Goal: Information Seeking & Learning: Learn about a topic

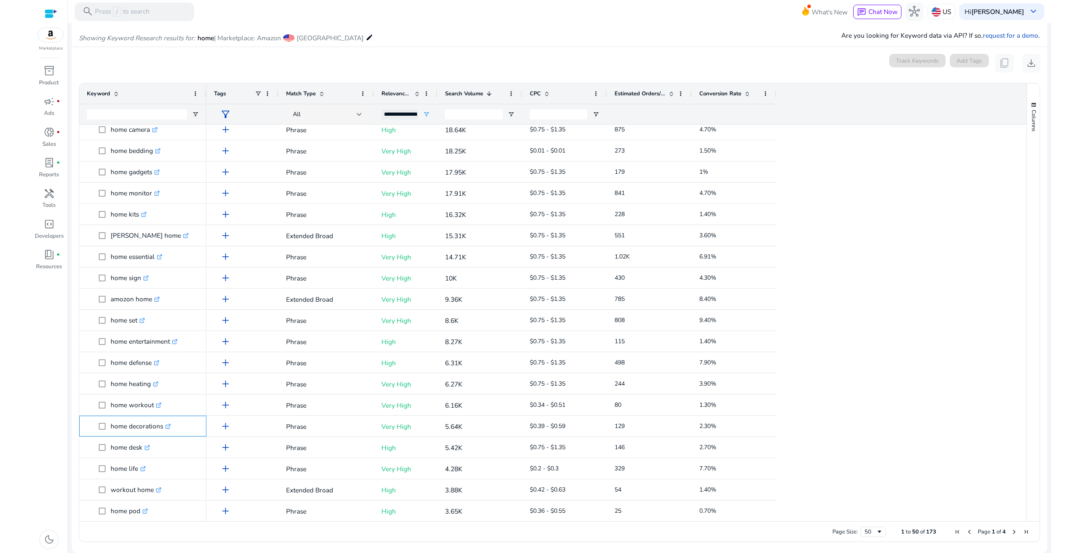
scroll to position [127, 0]
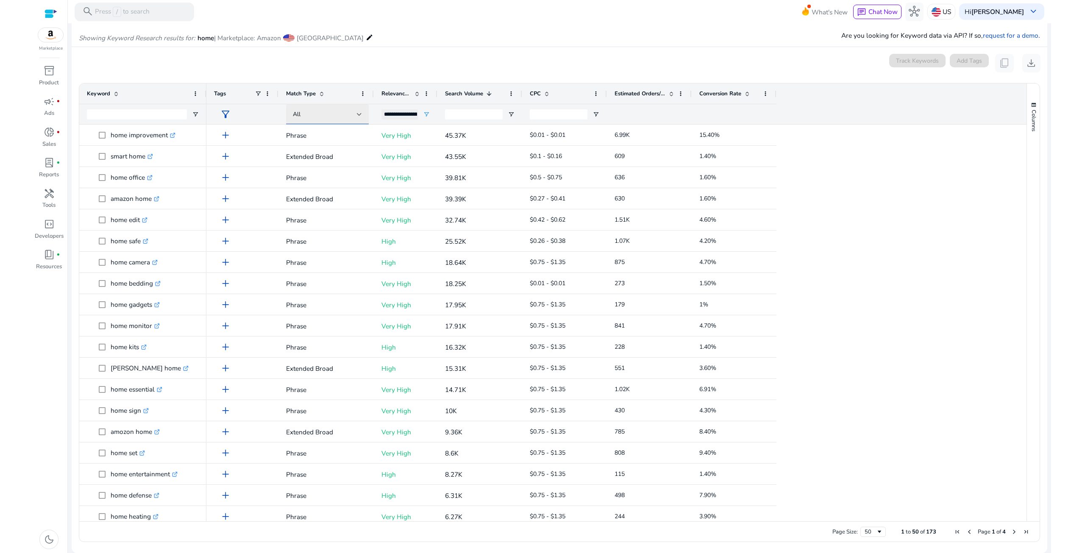
click at [329, 109] on div "All" at bounding box center [327, 114] width 69 height 10
click at [318, 159] on span "Broad info" at bounding box center [327, 158] width 69 height 9
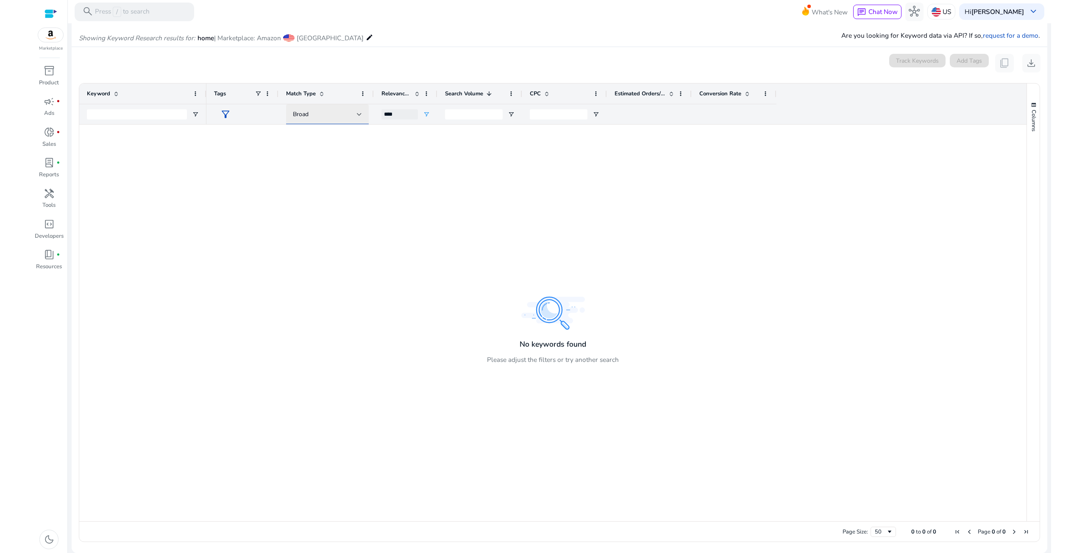
click at [346, 117] on div "Broad" at bounding box center [325, 114] width 64 height 9
click at [318, 183] on span "Extended Broad" at bounding box center [320, 178] width 47 height 9
type input "**********"
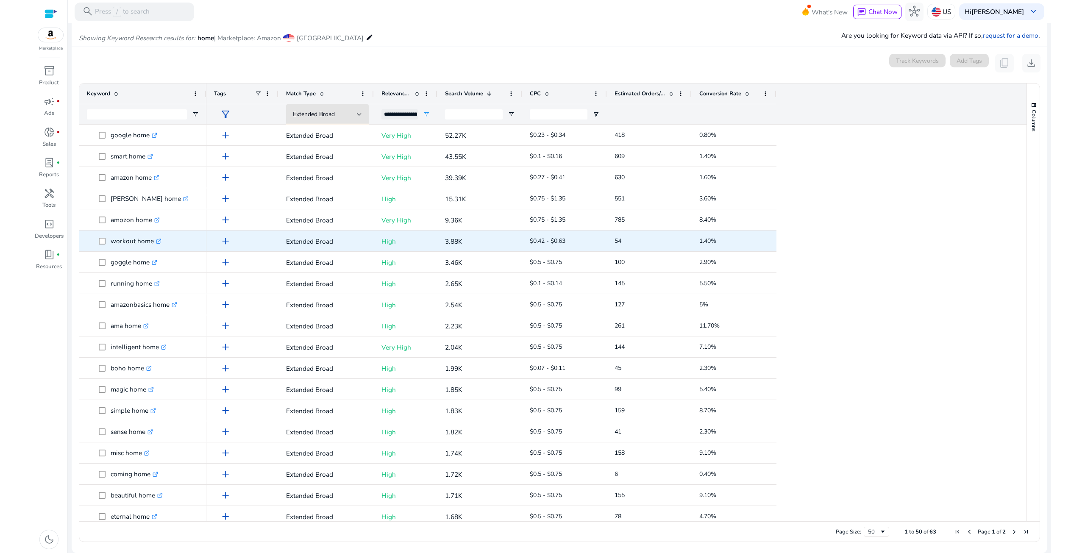
click at [161, 239] on icon ".st0{fill:#2c8af8}" at bounding box center [159, 242] width 6 height 6
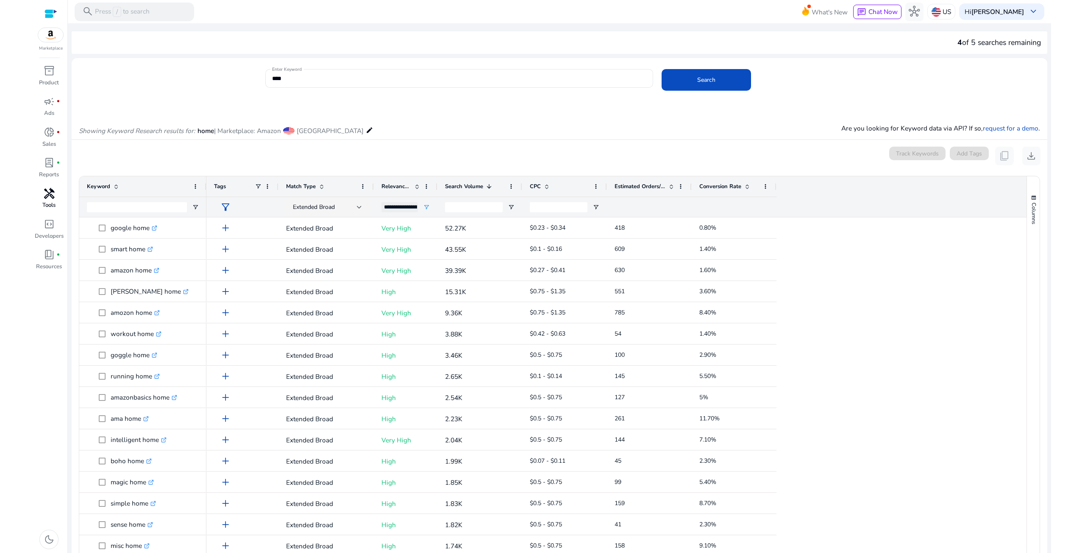
click at [48, 203] on p "Tools" at bounding box center [48, 205] width 13 height 8
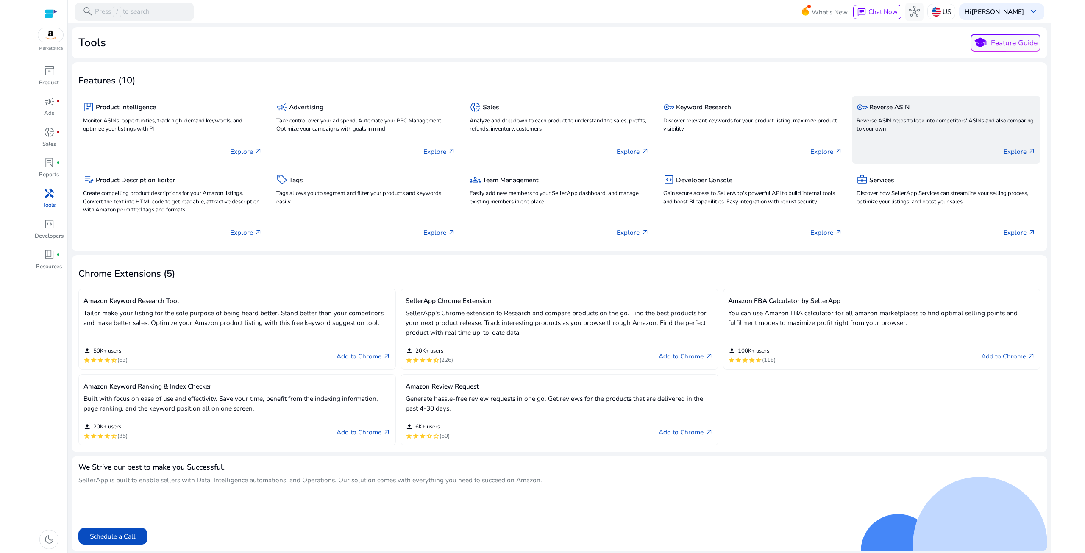
click at [893, 130] on p "Reverse ASIN helps to look into competitors' ASINs and also comparing to your o…" at bounding box center [946, 125] width 179 height 17
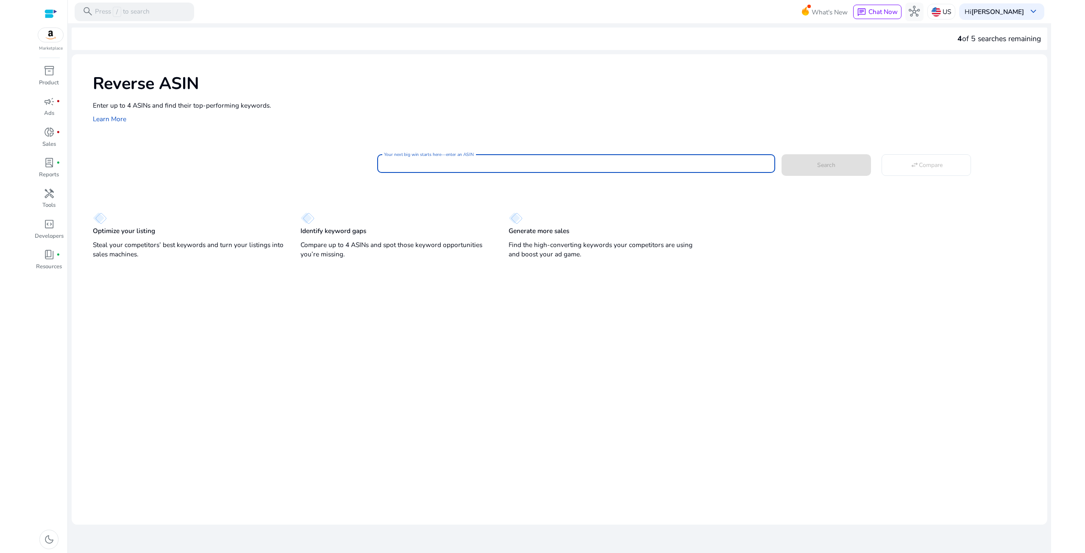
paste input "**********"
type input "**********"
click at [833, 159] on span at bounding box center [826, 165] width 89 height 20
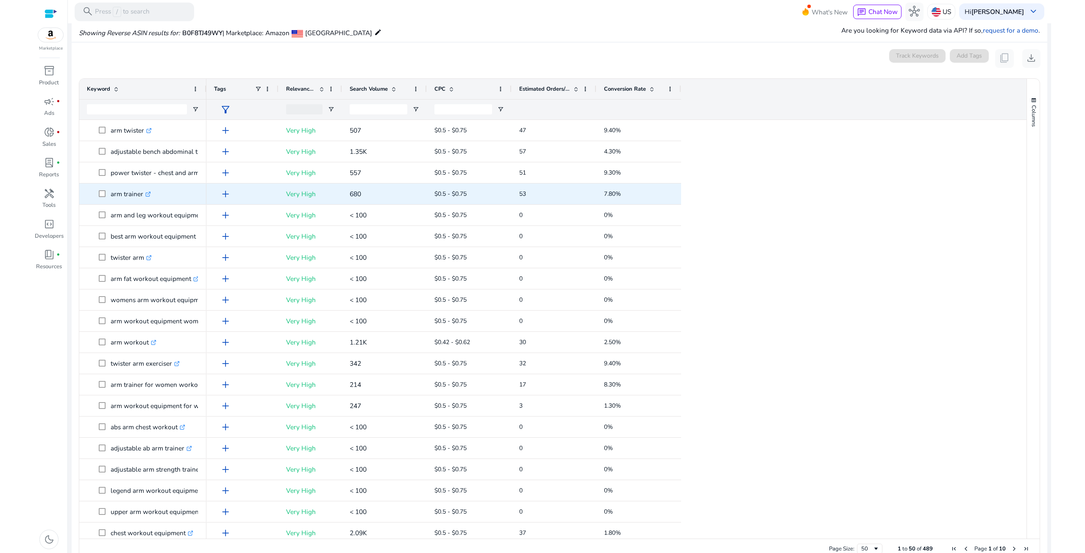
scroll to position [94, 0]
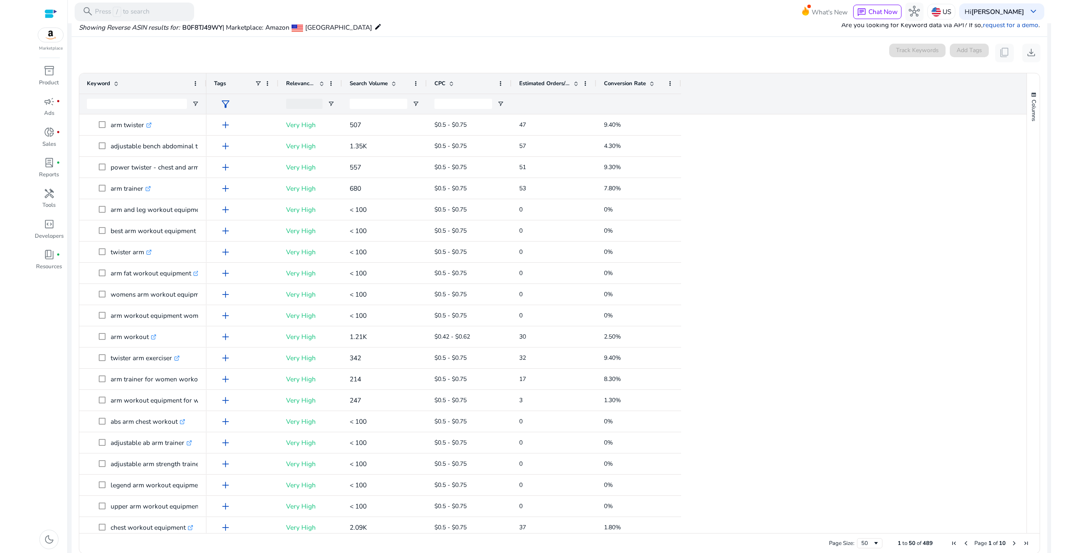
click at [368, 85] on span "Search Volume" at bounding box center [369, 84] width 38 height 8
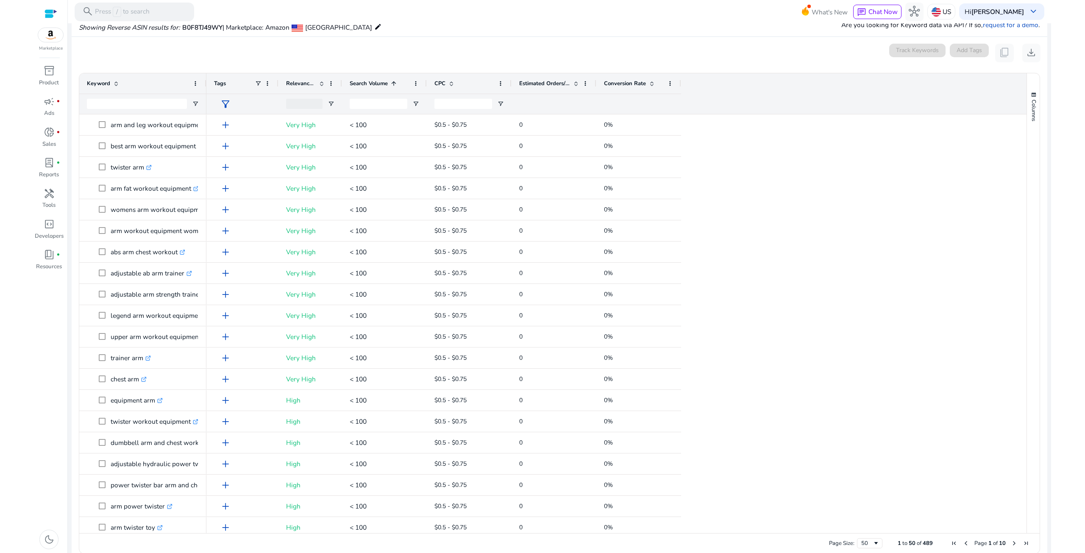
click at [368, 85] on span "Search Volume" at bounding box center [369, 84] width 38 height 8
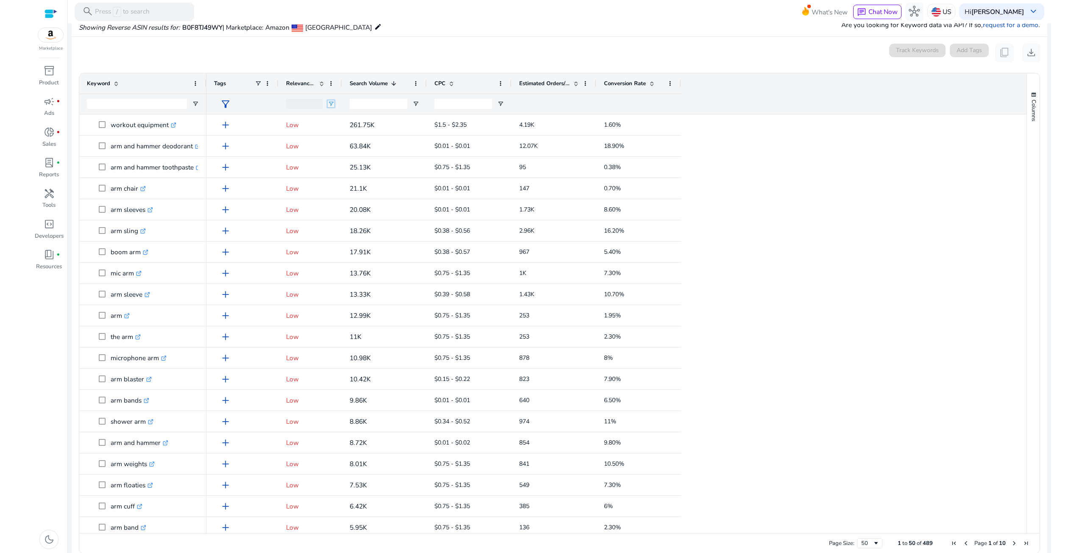
click at [332, 106] on span "Open Filter Menu" at bounding box center [331, 103] width 7 height 7
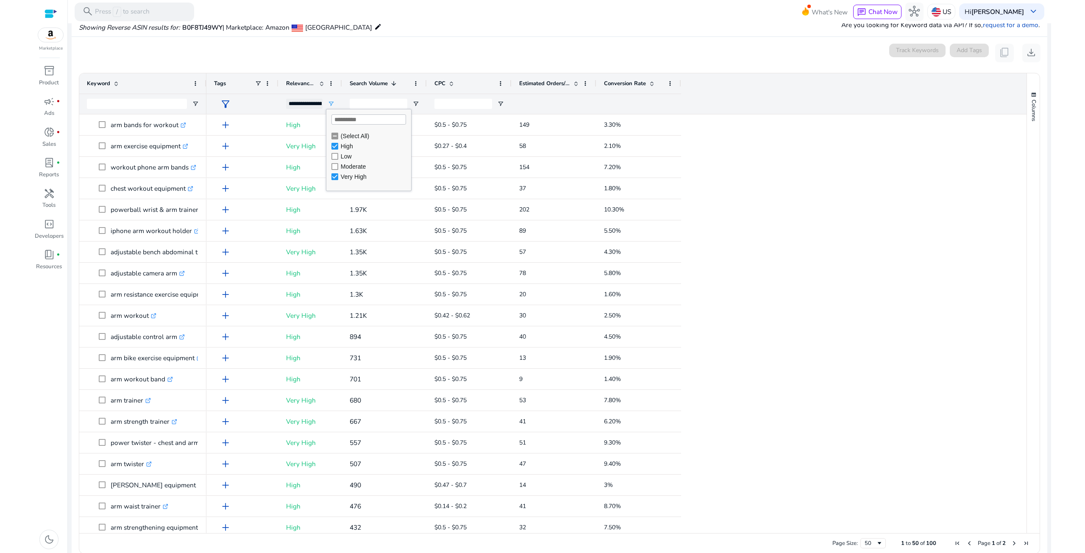
click at [420, 44] on div "0 keyword(s) selected Track Keywords Add Tags content_copy download" at bounding box center [559, 53] width 962 height 19
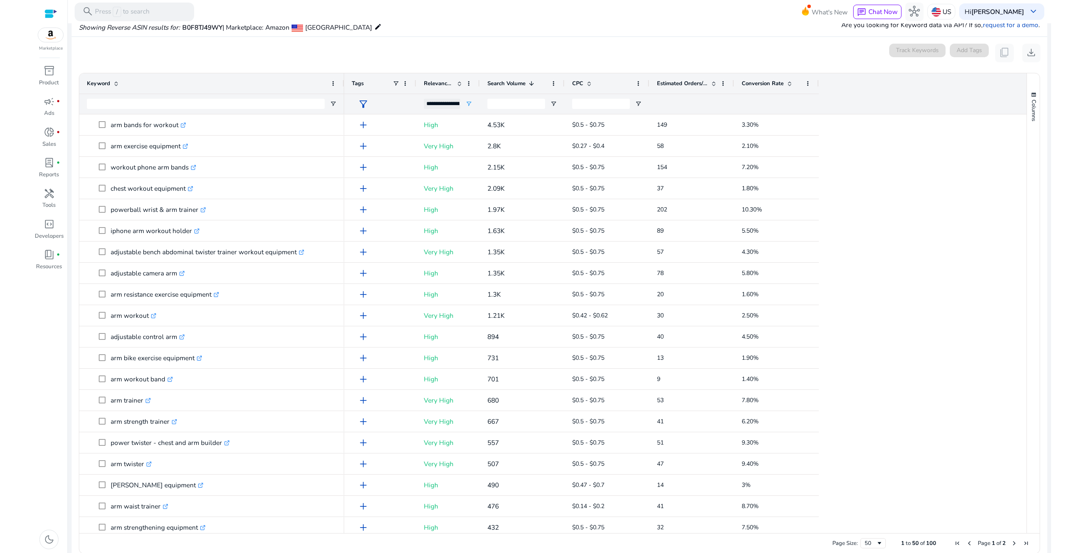
drag, startPoint x: 205, startPoint y: 86, endPoint x: 343, endPoint y: 93, distance: 137.9
click at [343, 93] on div at bounding box center [343, 83] width 3 height 20
click at [470, 103] on span "Open Filter Menu" at bounding box center [468, 103] width 7 height 7
type input "**********"
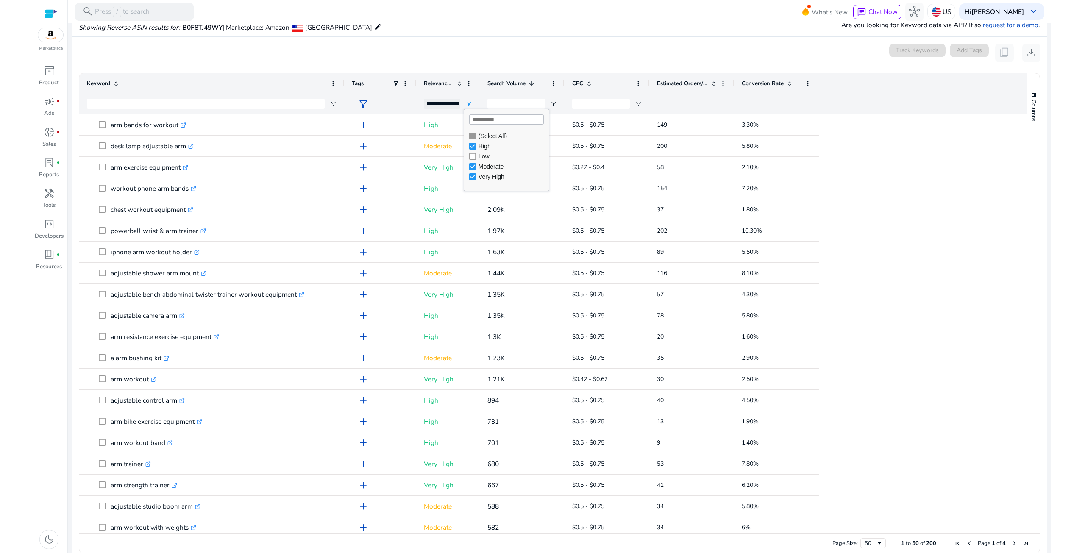
click at [537, 31] on div "Showing Reverse ASIN results for: B0F8TJ49WY | Marketplace: Amazon [GEOGRAPHIC_…" at bounding box center [560, 18] width 976 height 36
click at [468, 104] on span "Open Filter Menu" at bounding box center [468, 103] width 7 height 7
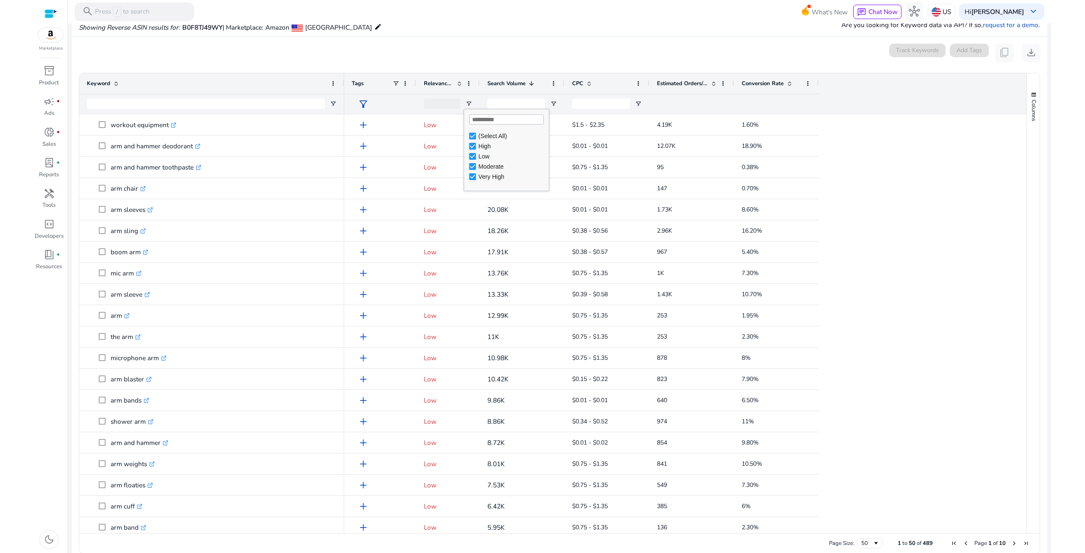
click at [488, 41] on mat-card "0 keyword(s) selected Track Keywords Add Tags content_copy download 1 to 50 of …" at bounding box center [560, 301] width 976 height 528
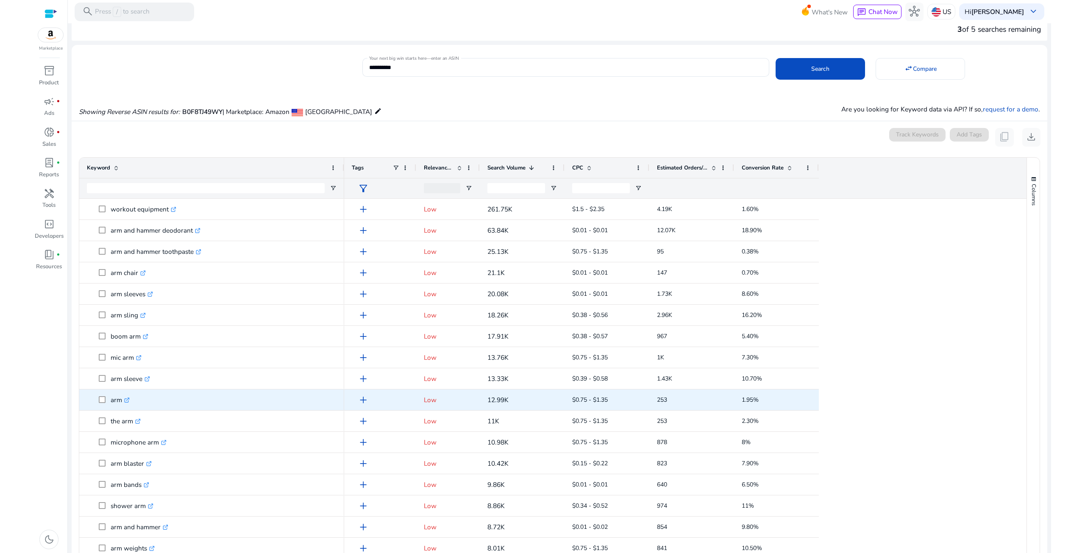
scroll to position [0, 0]
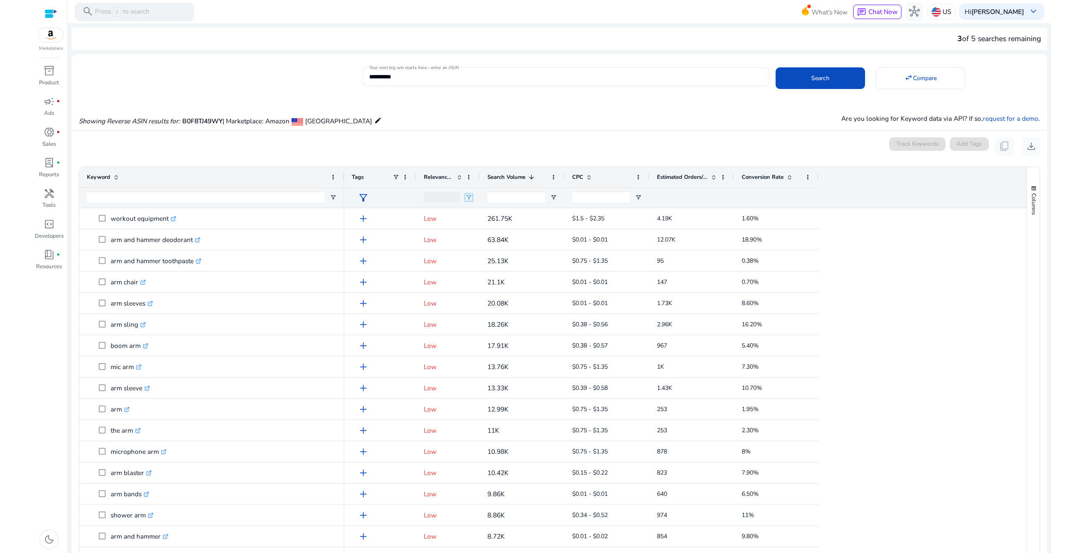
click at [467, 195] on span "Open Filter Menu" at bounding box center [468, 197] width 7 height 7
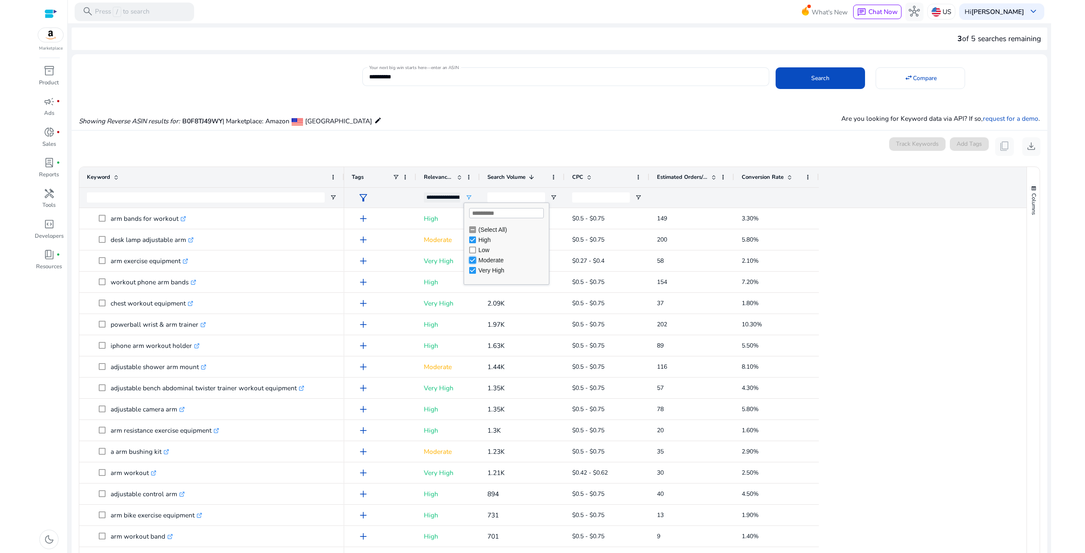
type input "**********"
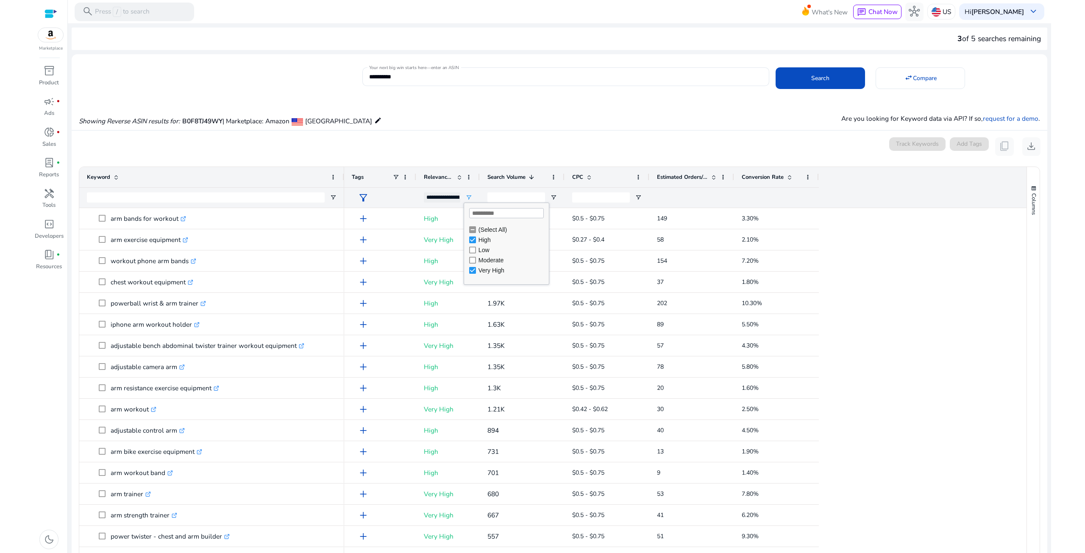
click at [503, 139] on div "0 keyword(s) selected Track Keywords Add Tags content_copy download" at bounding box center [559, 146] width 962 height 19
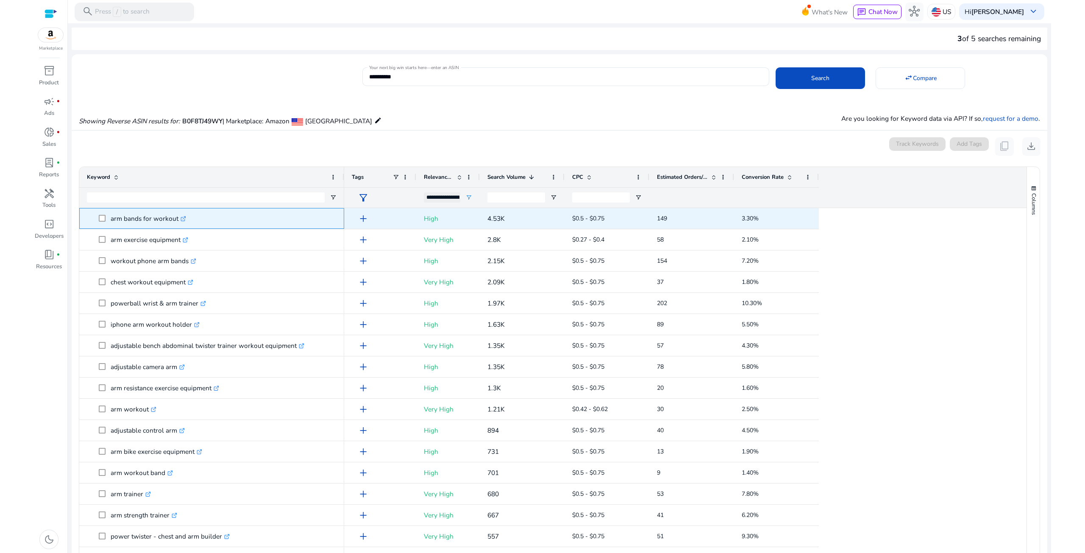
drag, startPoint x: 124, startPoint y: 219, endPoint x: 176, endPoint y: 221, distance: 52.2
click at [177, 223] on span "arm bands for workout .st0{fill:#2c8af8}" at bounding box center [218, 218] width 238 height 17
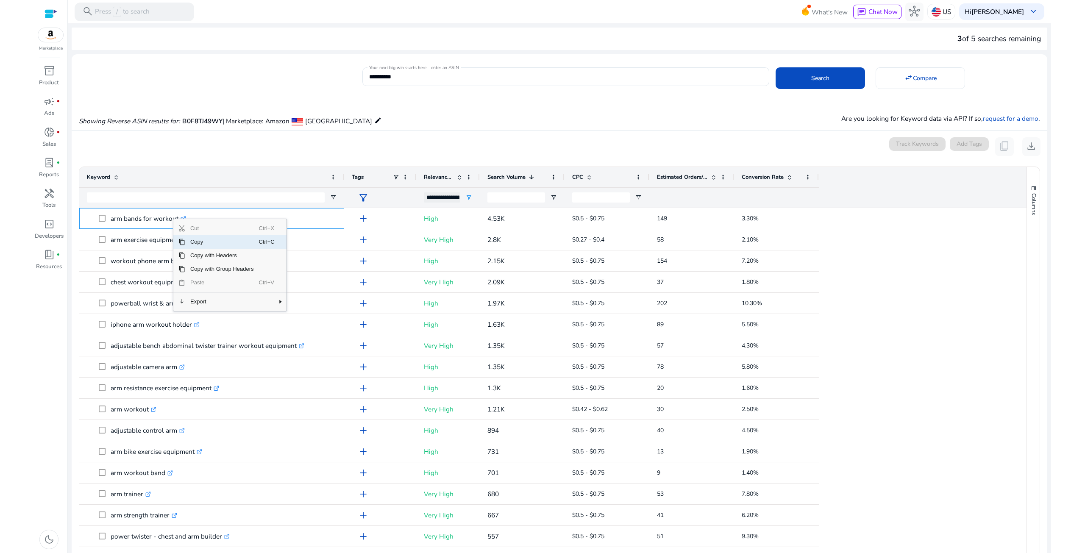
click at [192, 241] on span "Copy" at bounding box center [222, 242] width 74 height 14
